Goal: Find specific page/section: Find specific page/section

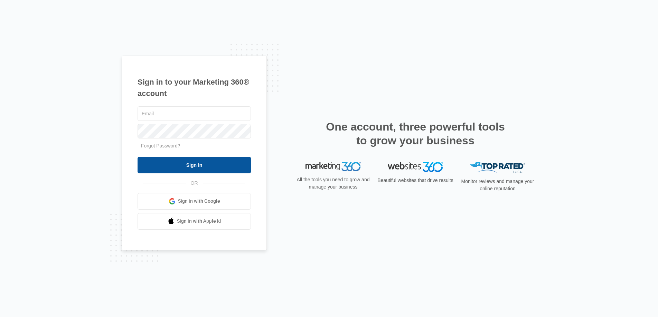
type input "[PERSON_NAME][EMAIL_ADDRESS][PERSON_NAME][DOMAIN_NAME]"
click at [196, 164] on input "Sign In" at bounding box center [194, 165] width 113 height 17
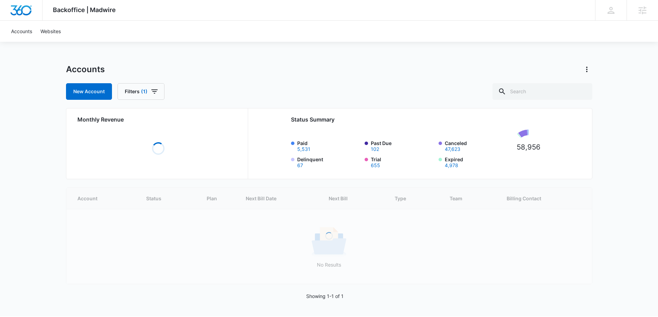
click at [539, 103] on div "Accounts New Account Filters (1) Monthly Revenue Loading Status Summary Paid 5,…" at bounding box center [329, 190] width 527 height 253
click at [556, 96] on input "text" at bounding box center [543, 91] width 100 height 17
paste input "M14178"
type input "M14178"
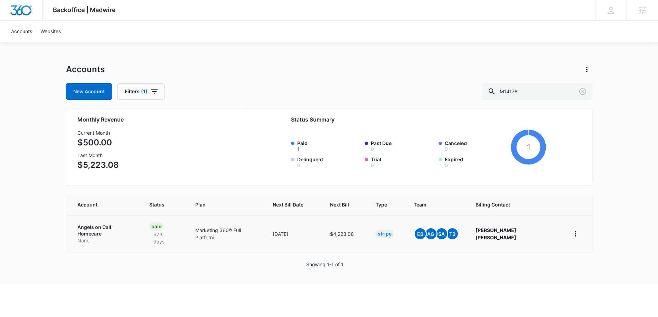
click at [111, 225] on p "Angels on Call Homecare" at bounding box center [105, 230] width 56 height 13
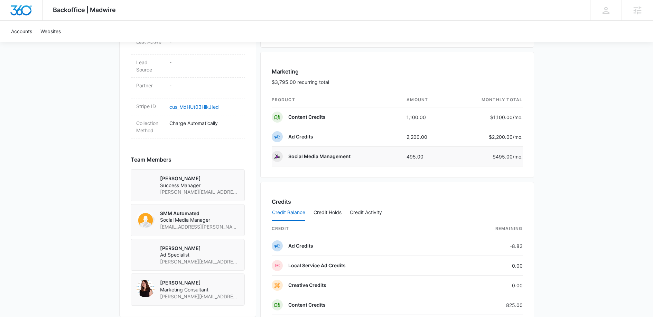
scroll to position [440, 0]
